Goal: Task Accomplishment & Management: Use online tool/utility

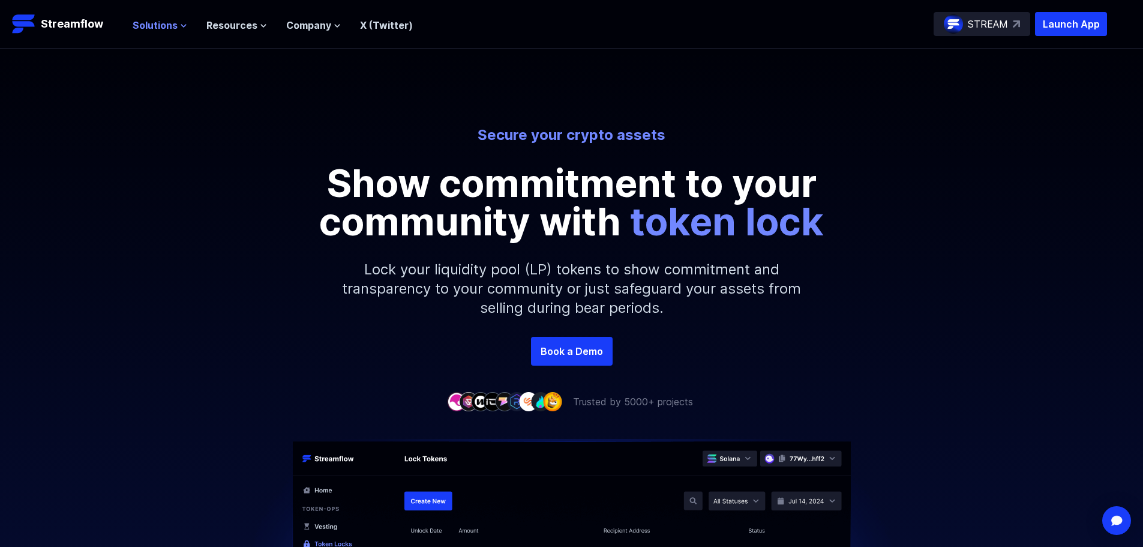
click at [155, 25] on span "Solutions" at bounding box center [155, 25] width 45 height 14
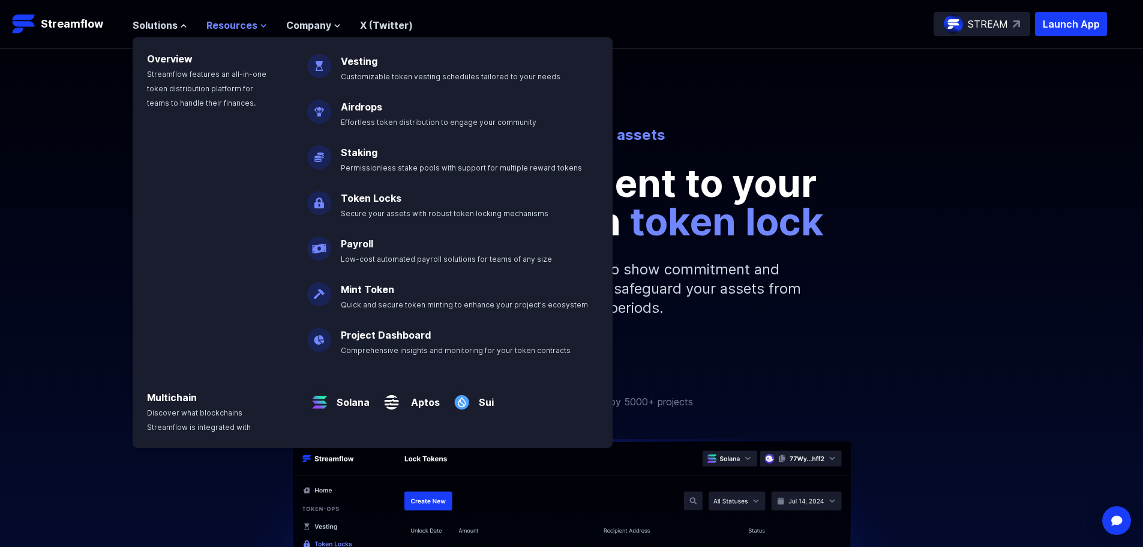
click at [239, 22] on span "Resources" at bounding box center [231, 25] width 51 height 14
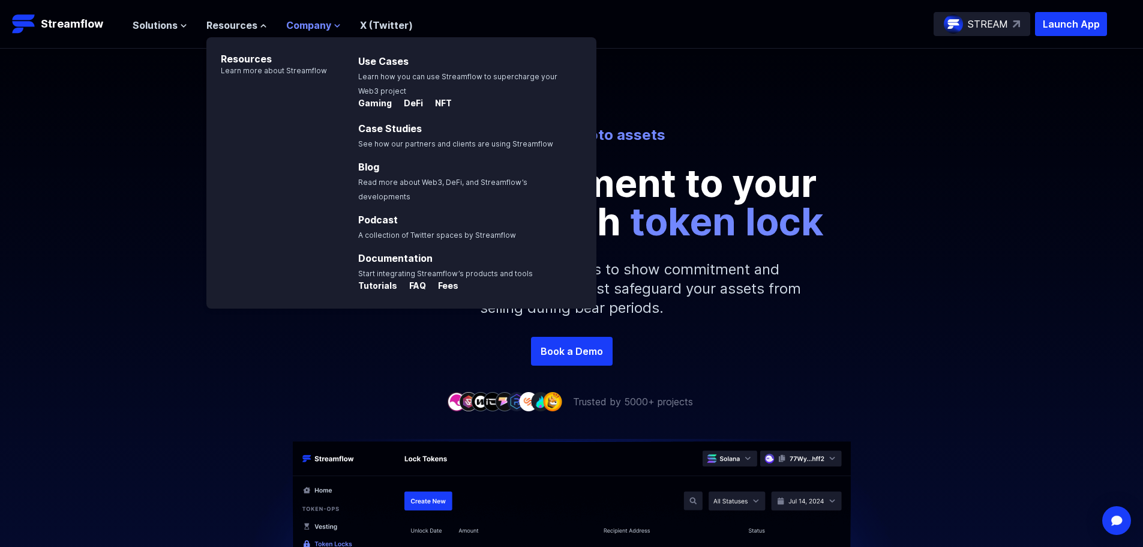
click at [305, 25] on span "Company" at bounding box center [308, 25] width 45 height 14
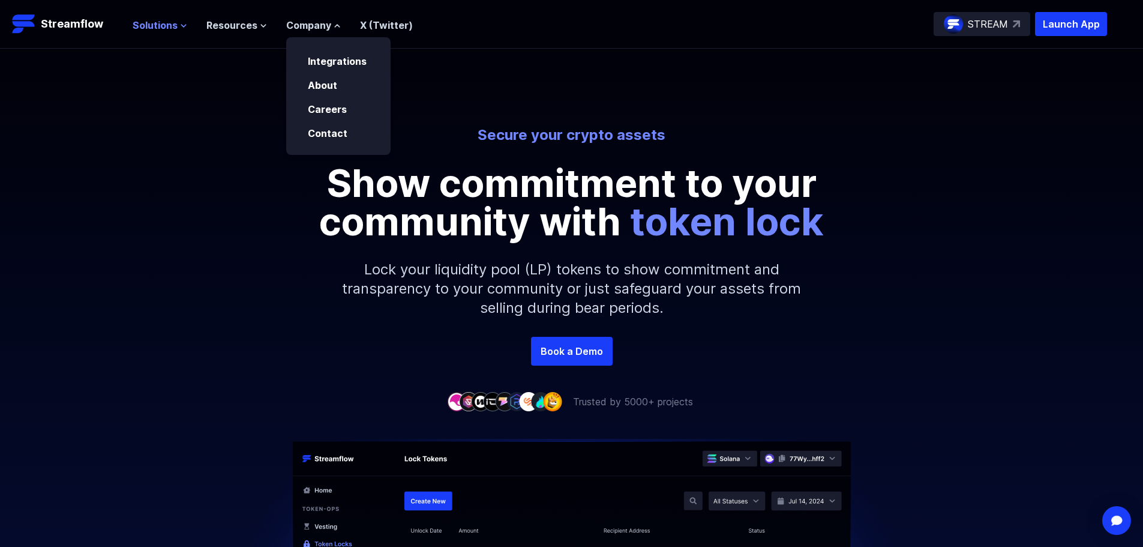
click at [168, 27] on span "Solutions" at bounding box center [155, 25] width 45 height 14
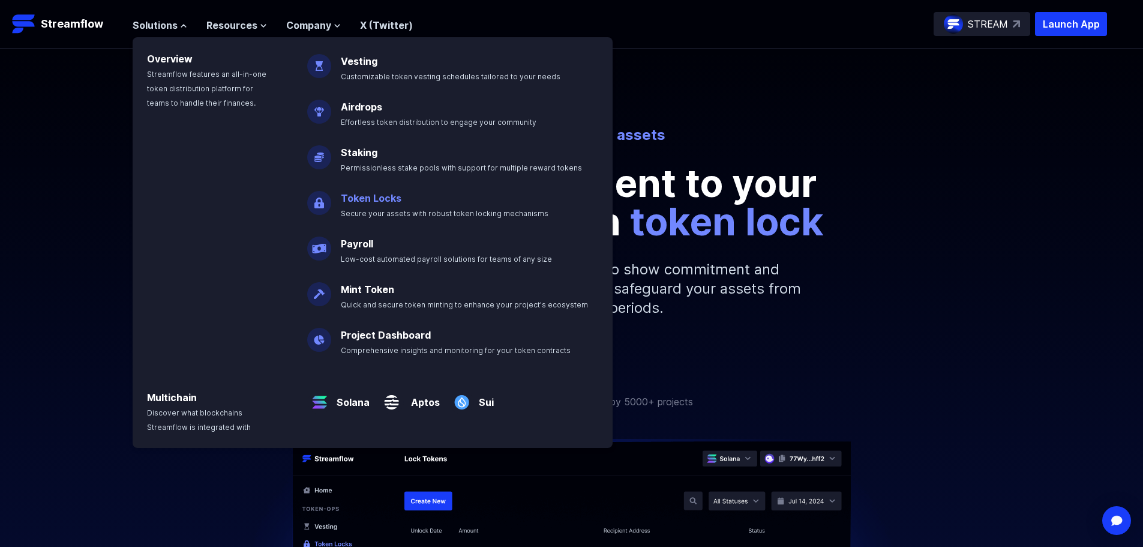
click at [347, 193] on link "Token Locks" at bounding box center [371, 198] width 61 height 12
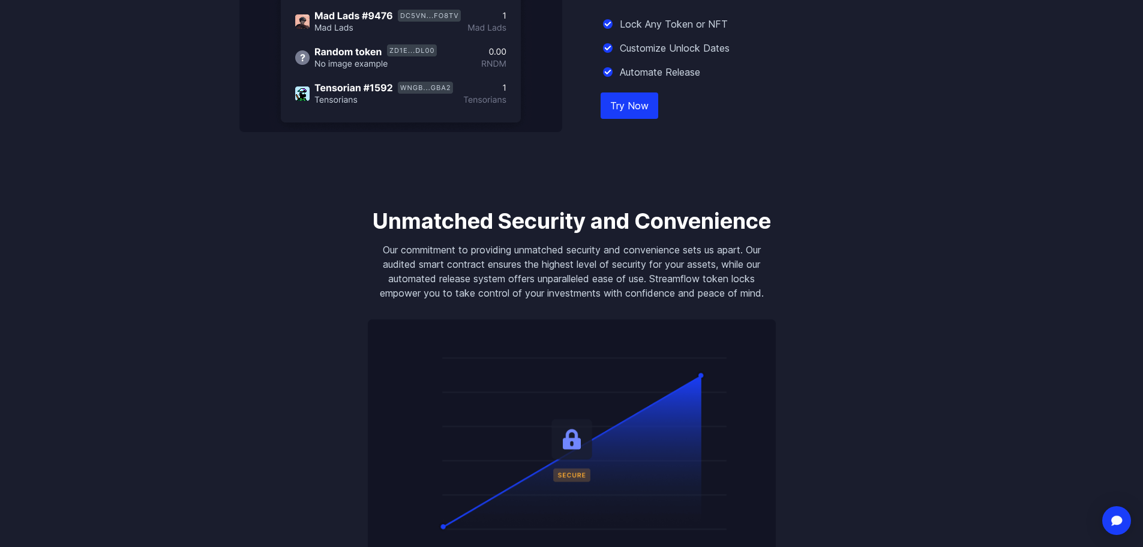
scroll to position [1200, 0]
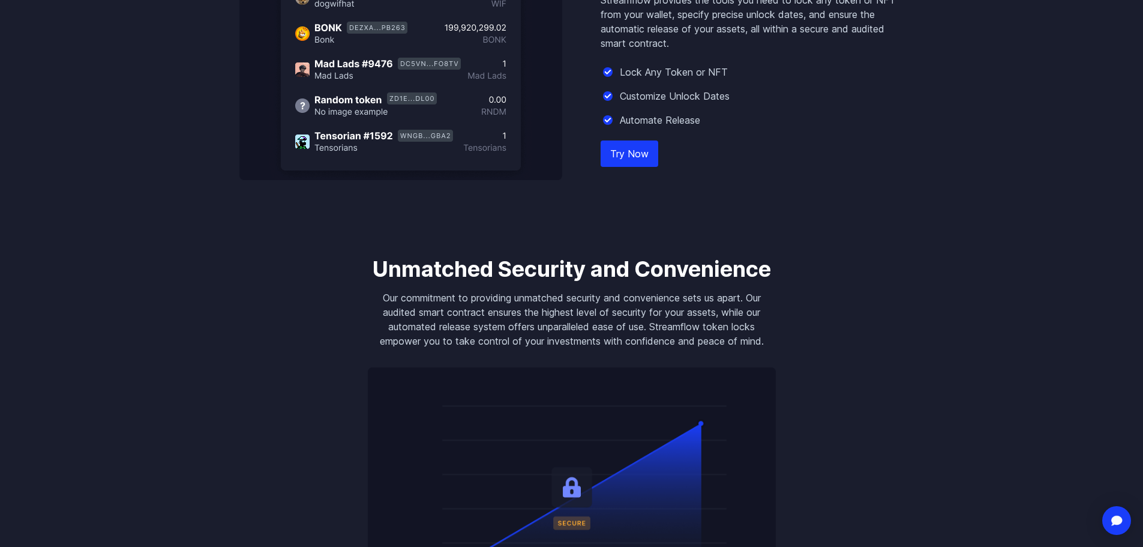
click at [636, 154] on link "Try Now" at bounding box center [630, 153] width 58 height 26
